Goal: Navigation & Orientation: Find specific page/section

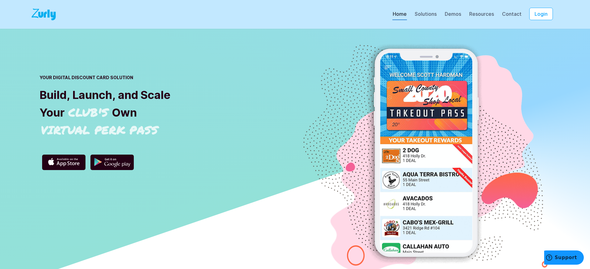
scroll to position [2223, 0]
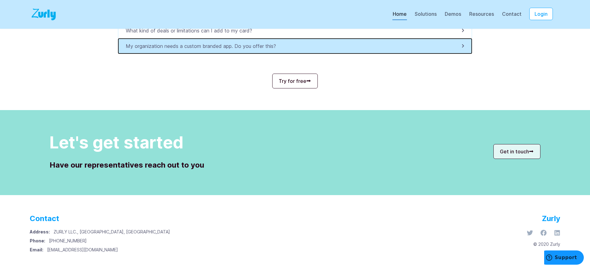
click at [204, 46] on p "My organization needs a custom branded app. Do you offer this?" at bounding box center [203, 45] width 154 height 7
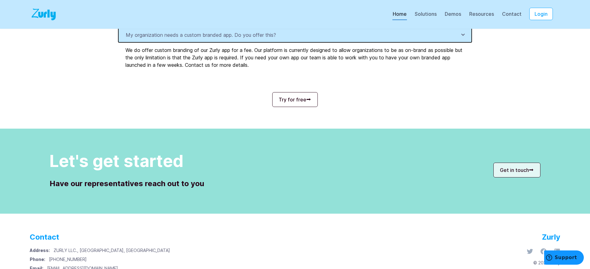
click at [204, 39] on p "My organization needs a custom branded app. Do you offer this?" at bounding box center [203, 34] width 154 height 7
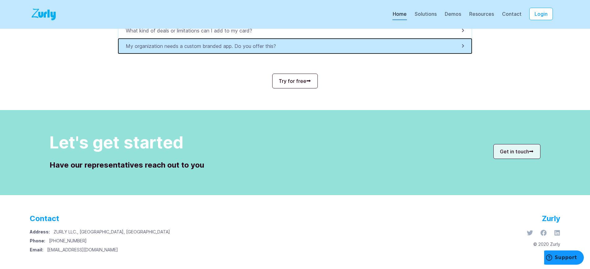
click at [204, 46] on p "My organization needs a custom branded app. Do you offer this?" at bounding box center [203, 45] width 154 height 7
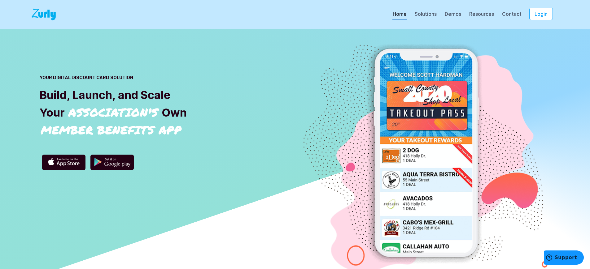
scroll to position [2134, 0]
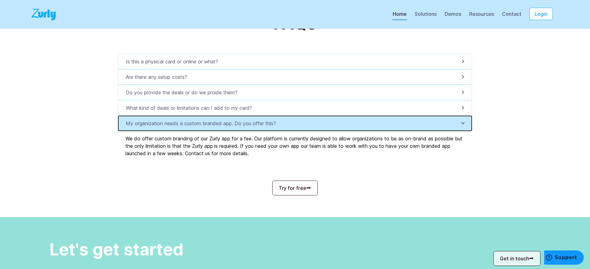
click at [204, 127] on p "My organization needs a custom branded app. Do you offer this?" at bounding box center [203, 123] width 154 height 7
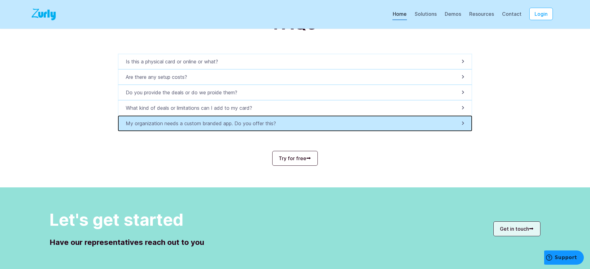
click at [204, 127] on p "My organization needs a custom branded app. Do you offer this?" at bounding box center [203, 123] width 154 height 7
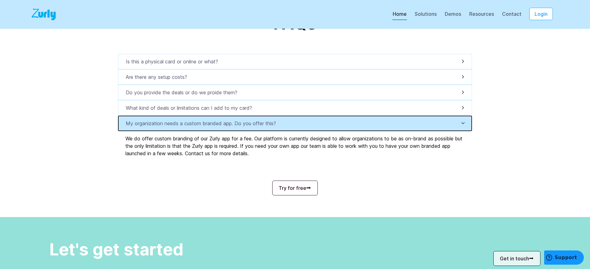
click at [204, 127] on p "My organization needs a custom branded app. Do you offer this?" at bounding box center [203, 123] width 154 height 7
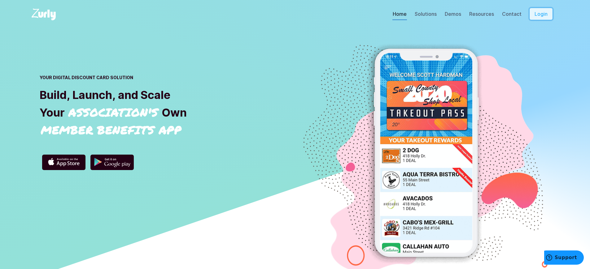
click at [545, 20] on button "Login" at bounding box center [541, 14] width 24 height 12
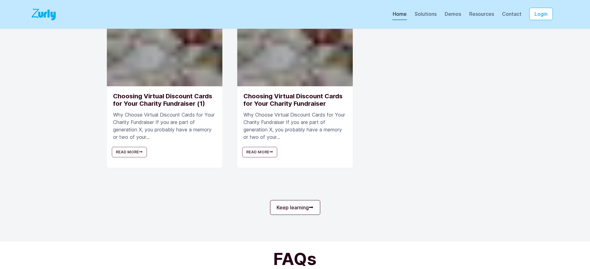
scroll to position [1954, 0]
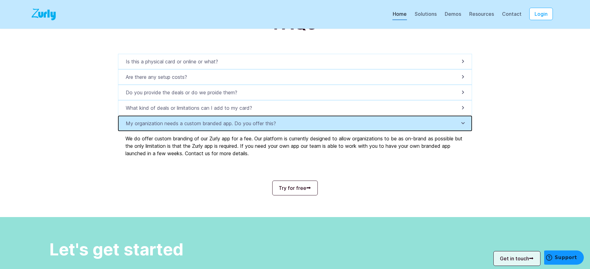
scroll to position [0, 0]
click at [204, 127] on p "My organization needs a custom branded app. Do you offer this?" at bounding box center [203, 123] width 154 height 7
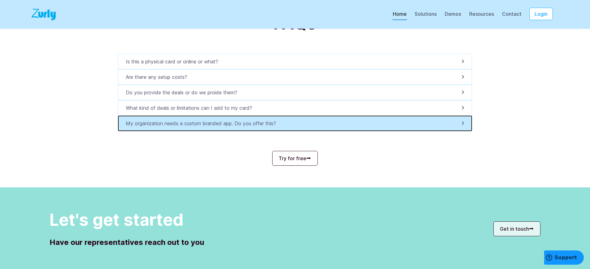
click at [204, 127] on p "My organization needs a custom branded app. Do you offer this?" at bounding box center [203, 123] width 154 height 7
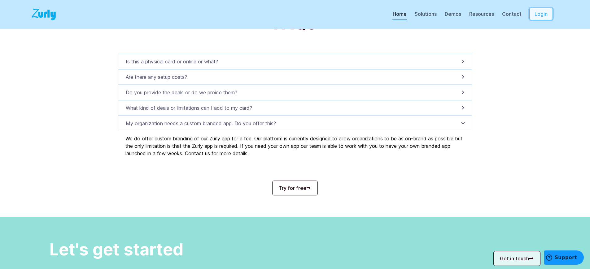
click at [545, 20] on button "Login" at bounding box center [541, 14] width 24 height 12
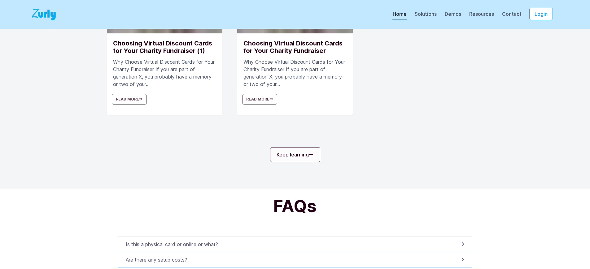
scroll to position [1954, 0]
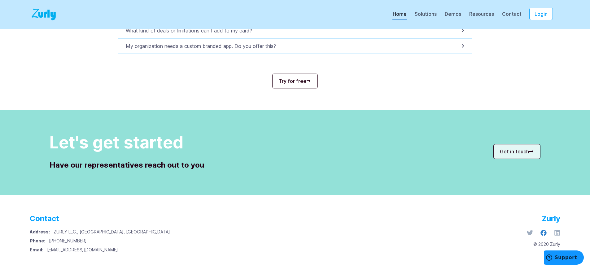
scroll to position [0, 0]
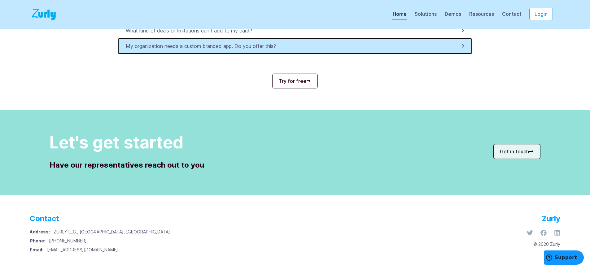
click at [204, 46] on p "My organization needs a custom branded app. Do you offer this?" at bounding box center [203, 45] width 154 height 7
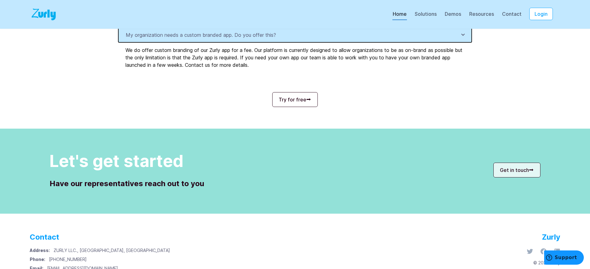
click at [204, 39] on p "My organization needs a custom branded app. Do you offer this?" at bounding box center [203, 34] width 154 height 7
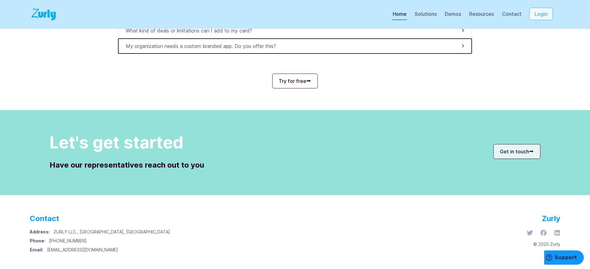
click at [545, 20] on button "Login" at bounding box center [541, 14] width 24 height 12
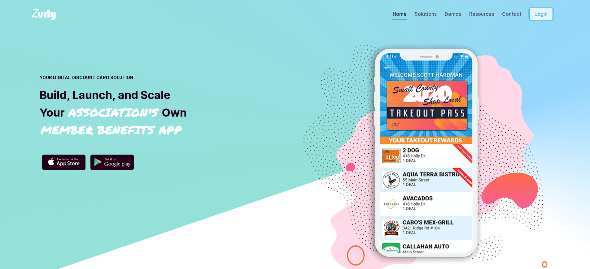
click at [545, 20] on button "Login" at bounding box center [541, 14] width 24 height 12
